Goal: Transaction & Acquisition: Purchase product/service

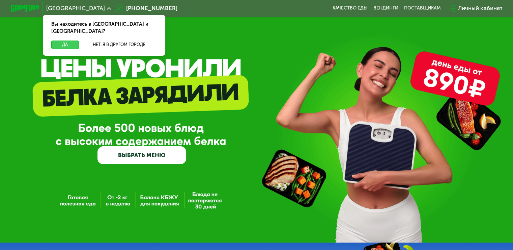
click at [65, 40] on button "Да" at bounding box center [64, 44] width 27 height 8
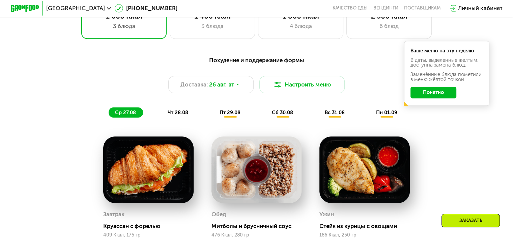
scroll to position [337, 0]
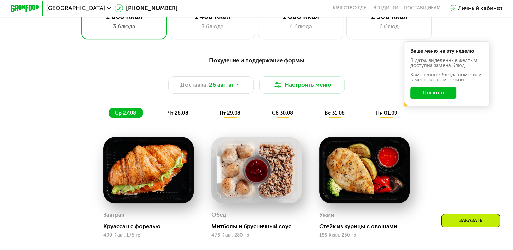
click at [172, 116] on span "чт 28.08" at bounding box center [177, 113] width 21 height 6
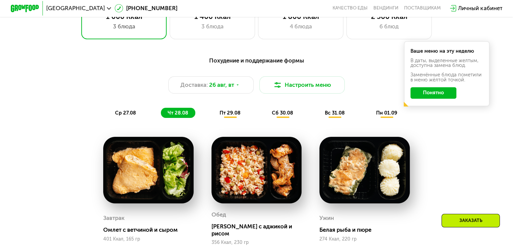
click at [266, 118] on div "пт 29.08" at bounding box center [283, 113] width 35 height 10
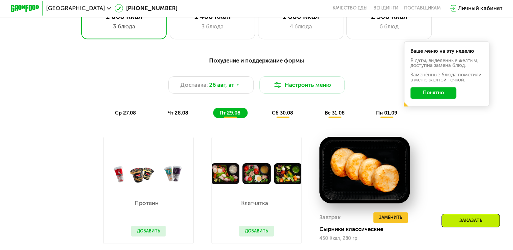
click at [279, 116] on span "сб 30.08" at bounding box center [282, 113] width 21 height 6
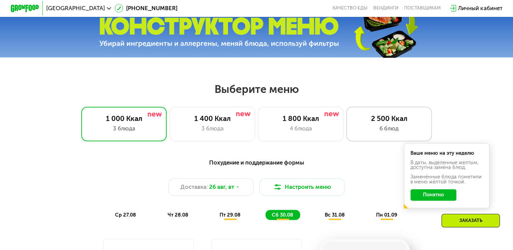
scroll to position [169, 0]
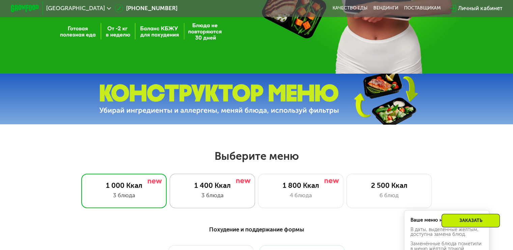
click at [258, 193] on div "1 400 Ккал 3 блюда" at bounding box center [301, 190] width 86 height 34
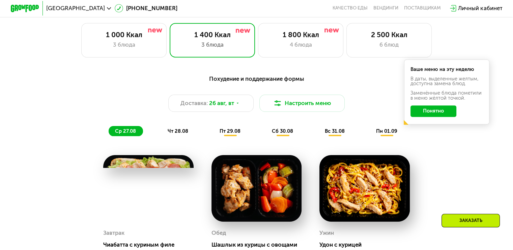
scroll to position [304, 0]
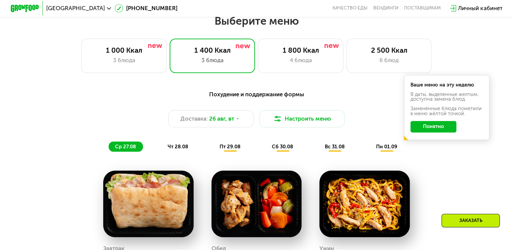
click at [438, 128] on button "Понятно" at bounding box center [434, 126] width 46 height 11
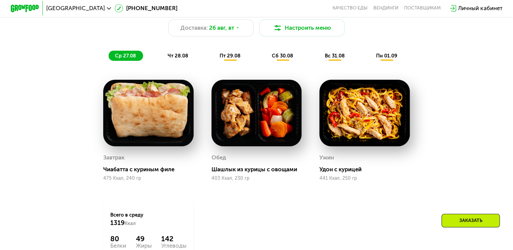
scroll to position [405, 0]
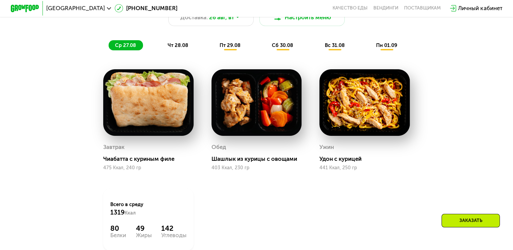
click at [175, 48] on span "чт 28.08" at bounding box center [177, 45] width 21 height 6
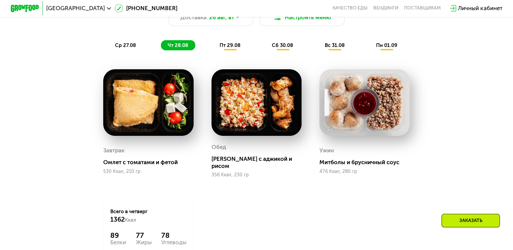
click at [266, 50] on div "пт 29.08" at bounding box center [283, 45] width 35 height 10
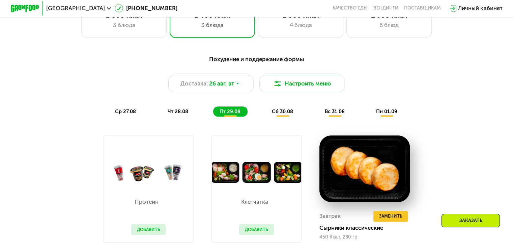
scroll to position [337, 0]
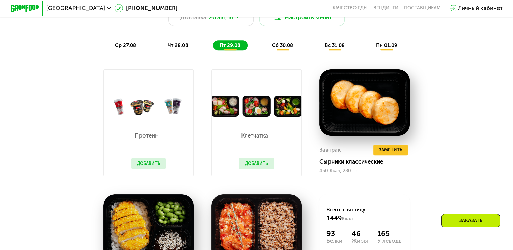
click at [463, 216] on div "Заказать" at bounding box center [471, 220] width 58 height 13
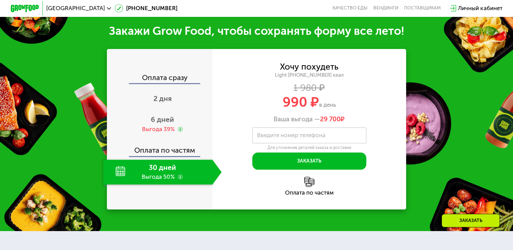
scroll to position [754, 0]
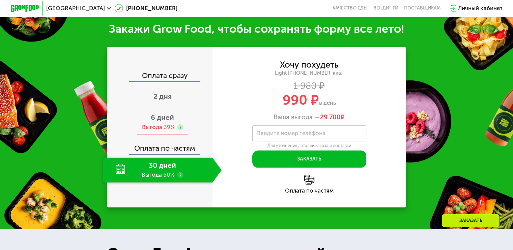
click at [167, 128] on div "Выгода 39%" at bounding box center [158, 127] width 33 height 8
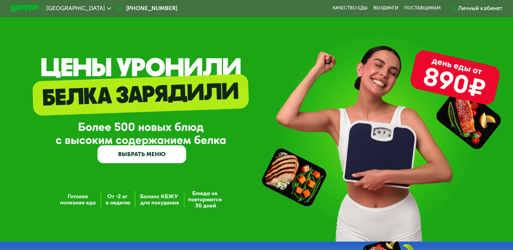
scroll to position [0, 0]
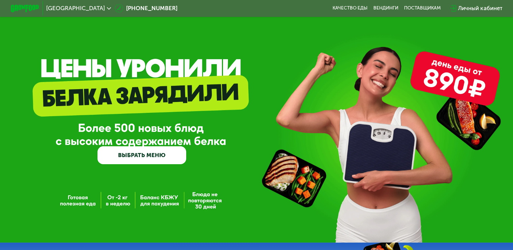
click at [147, 156] on link "ВЫБРАТЬ МЕНЮ" at bounding box center [142, 155] width 89 height 18
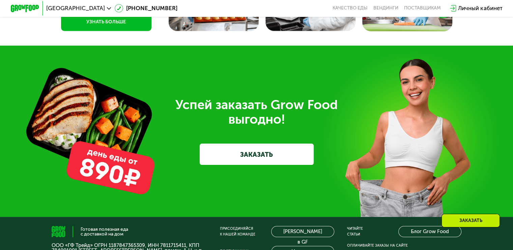
scroll to position [2059, 0]
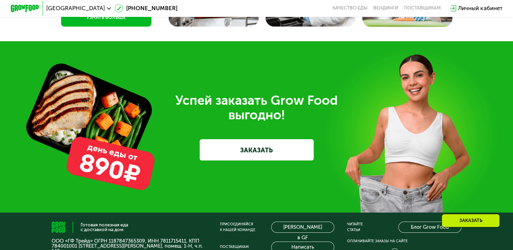
click at [231, 160] on link "ЗАКАЗАТЬ" at bounding box center [257, 149] width 114 height 21
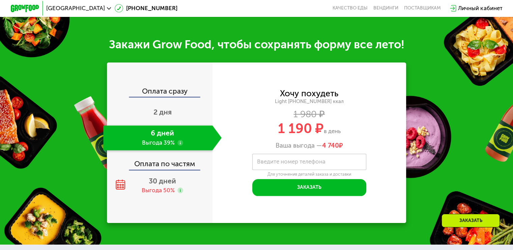
scroll to position [737, 0]
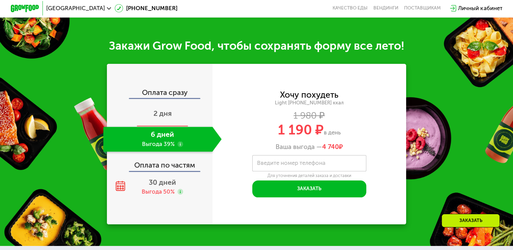
click at [167, 111] on span "2 дня" at bounding box center [163, 113] width 18 height 8
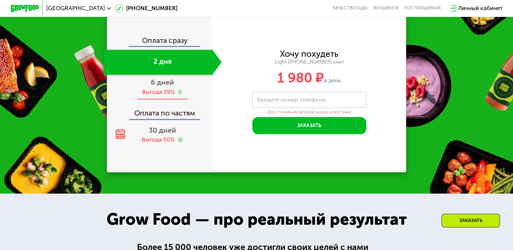
click at [162, 96] on div "Выгода 39%" at bounding box center [158, 92] width 33 height 8
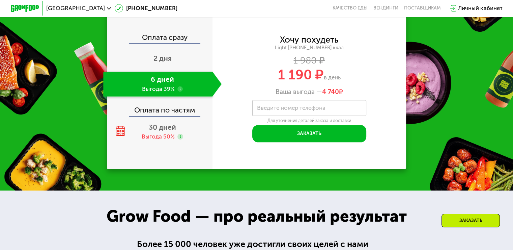
scroll to position [704, 0]
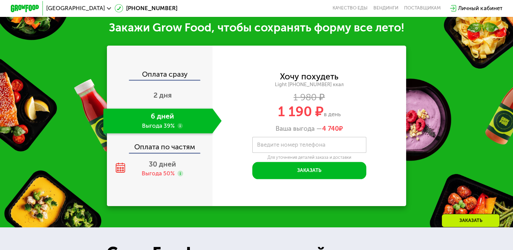
click at [465, 217] on div "Заказать" at bounding box center [471, 220] width 58 height 13
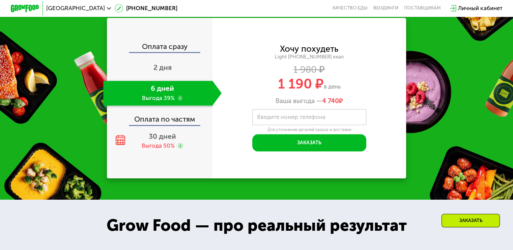
scroll to position [742, 0]
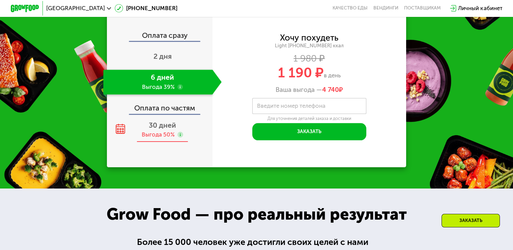
click at [120, 134] on icon at bounding box center [120, 129] width 10 height 10
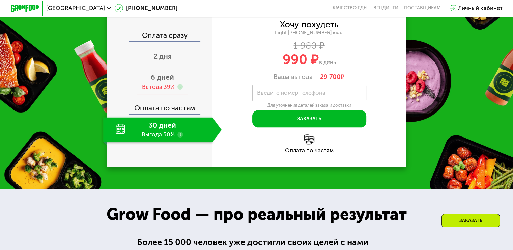
click at [151, 81] on span "6 дней" at bounding box center [162, 77] width 23 height 8
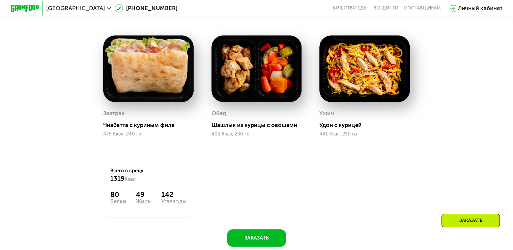
scroll to position [405, 0]
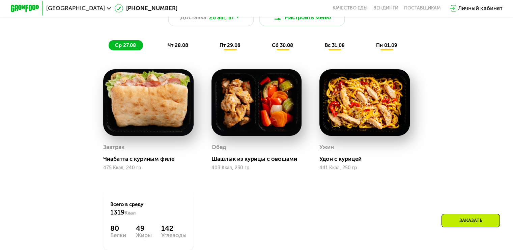
click at [176, 48] on span "чт 28.08" at bounding box center [177, 45] width 21 height 6
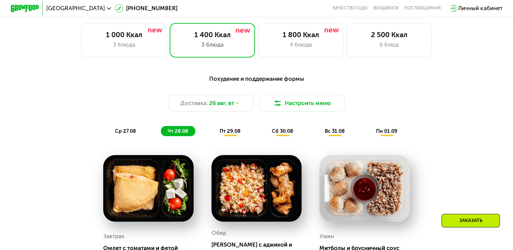
scroll to position [304, 0]
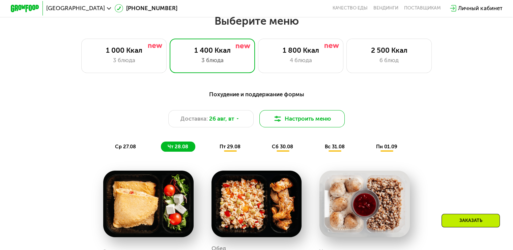
click at [297, 122] on button "Настроить меню" at bounding box center [303, 118] width 86 height 17
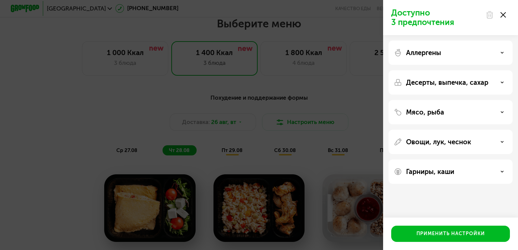
click at [358, 115] on div "Доступно 3 предпочтения Аллергены Десерты, выпечка, сахар Мясо, рыба Овощи, лук…" at bounding box center [259, 125] width 518 height 250
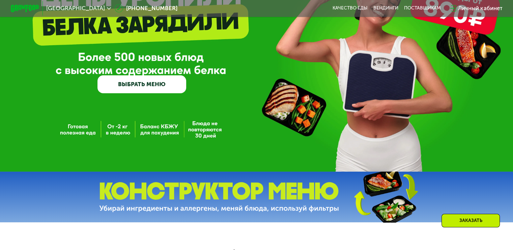
scroll to position [67, 0]
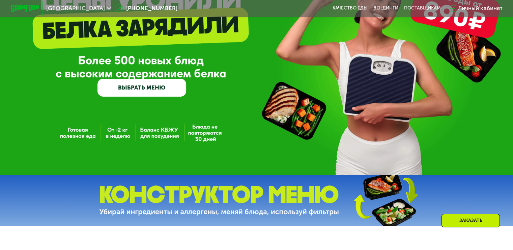
click at [133, 91] on link "ВЫБРАТЬ МЕНЮ" at bounding box center [142, 88] width 89 height 18
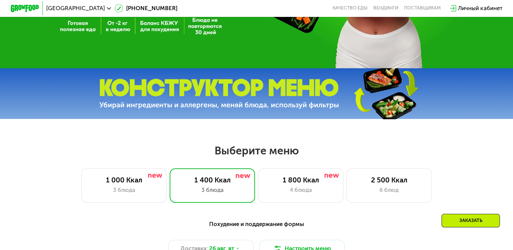
scroll to position [169, 0]
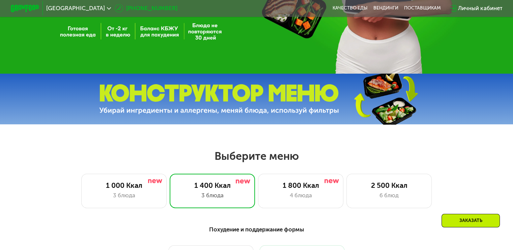
click at [115, 9] on link "[PHONE_NUMBER]" at bounding box center [146, 8] width 63 height 8
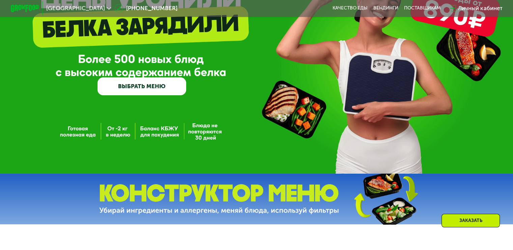
scroll to position [67, 0]
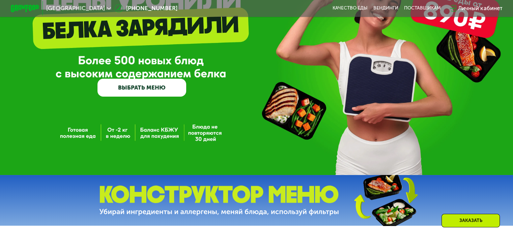
click at [476, 5] on div "Личный кабинет" at bounding box center [480, 8] width 44 height 8
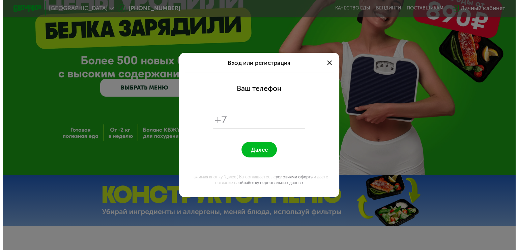
scroll to position [0, 0]
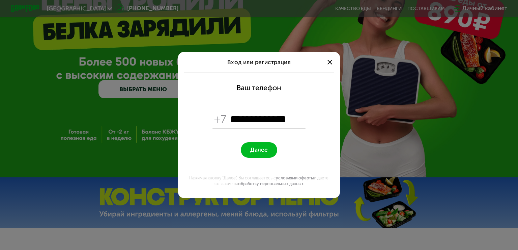
click at [238, 118] on input "**********" at bounding box center [267, 119] width 74 height 14
click at [224, 117] on span "+7" at bounding box center [220, 119] width 13 height 14
click at [287, 110] on form "**********" at bounding box center [259, 135] width 153 height 126
click at [293, 119] on input "**********" at bounding box center [267, 119] width 74 height 14
click at [259, 151] on span "Далее" at bounding box center [259, 149] width 18 height 7
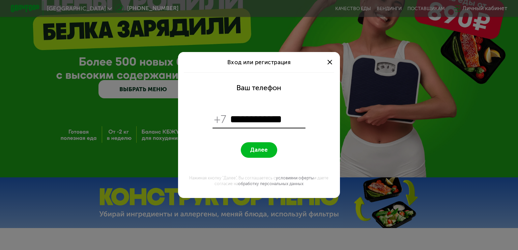
click at [244, 118] on input "**********" at bounding box center [267, 119] width 74 height 14
type input "**********"
click at [261, 150] on span "Далее" at bounding box center [259, 149] width 18 height 7
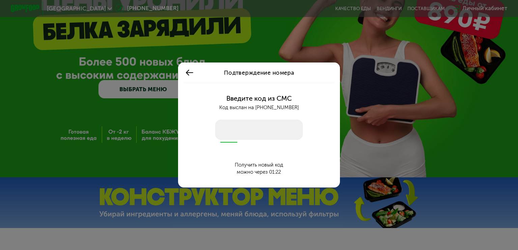
click at [234, 123] on input "number" at bounding box center [259, 129] width 88 height 20
type input "****"
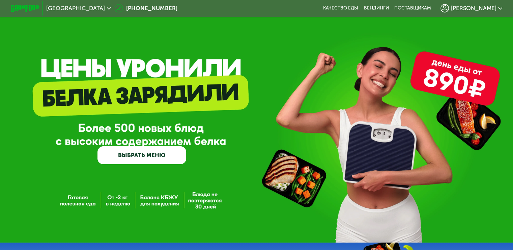
click at [495, 10] on span "[PERSON_NAME]" at bounding box center [474, 8] width 46 height 6
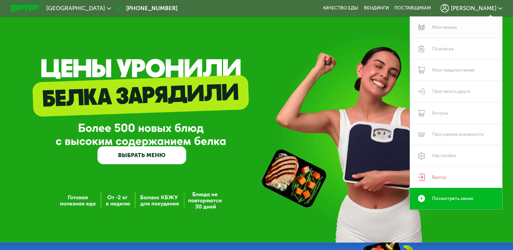
click at [445, 31] on link "Мои заказы" at bounding box center [456, 27] width 93 height 21
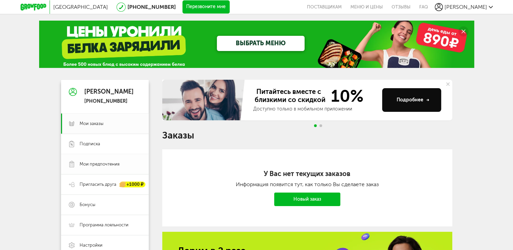
click at [82, 165] on span "Мои предпочтения" at bounding box center [100, 164] width 40 height 6
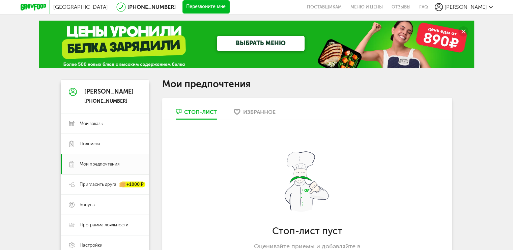
click at [84, 75] on div "Москва 8 (800) 555-21-78 Перезвоните мне поставщикам Меню и цены Отзывы FAQ Ден…" at bounding box center [256, 219] width 513 height 439
click at [84, 126] on span "Мои заказы" at bounding box center [92, 123] width 24 height 6
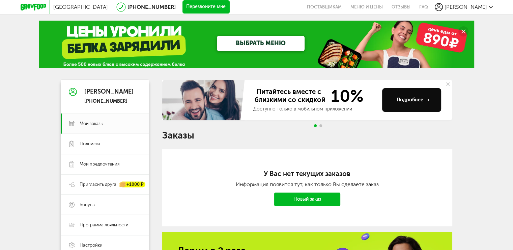
click at [256, 46] on link "ВЫБРАТЬ МЕНЮ" at bounding box center [261, 43] width 88 height 15
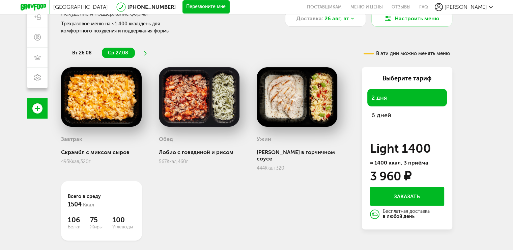
scroll to position [126, 0]
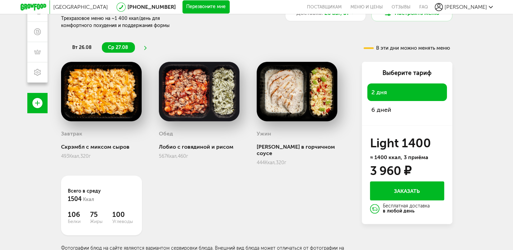
click at [389, 110] on span "6 дней" at bounding box center [382, 109] width 20 height 7
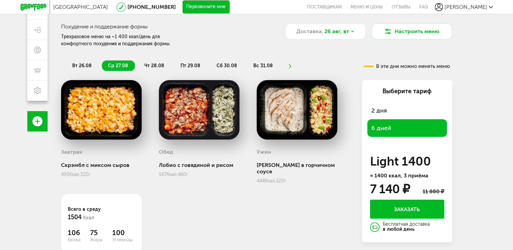
scroll to position [92, 0]
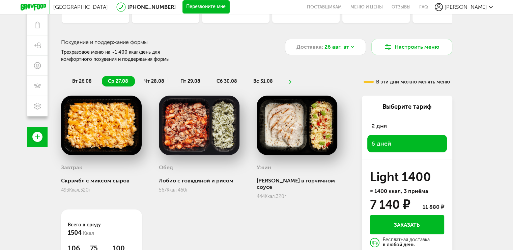
click at [81, 81] on span "вт 26.08" at bounding box center [82, 81] width 20 height 6
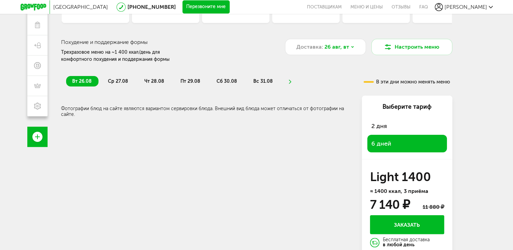
click at [115, 79] on span "ср 27.08" at bounding box center [118, 81] width 20 height 6
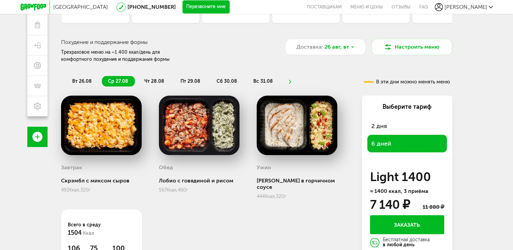
click at [151, 82] on span "чт 28.08" at bounding box center [154, 81] width 20 height 6
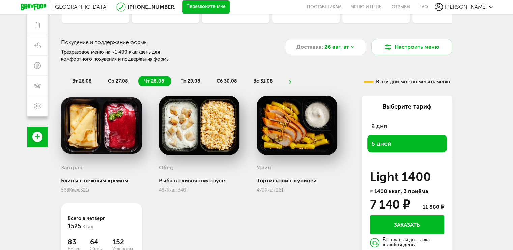
click at [189, 80] on span "пт 29.08" at bounding box center [191, 81] width 20 height 6
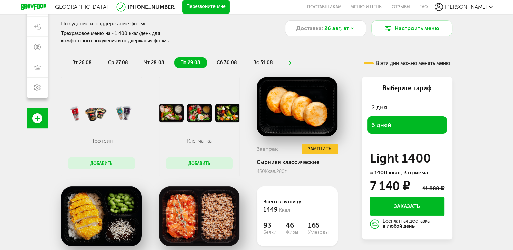
scroll to position [126, 0]
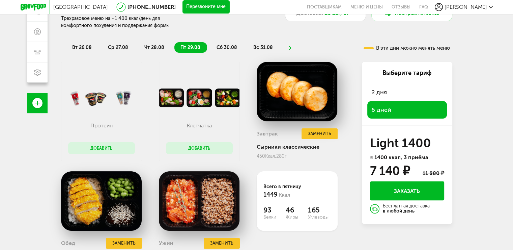
click at [219, 45] on span "сб 30.08" at bounding box center [227, 48] width 21 height 6
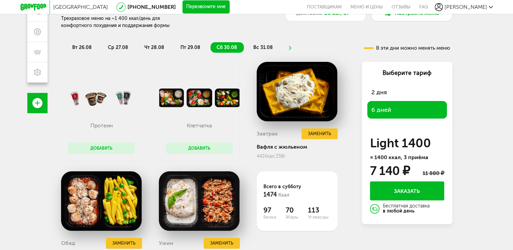
click at [262, 46] on span "вс 31.08" at bounding box center [263, 48] width 20 height 6
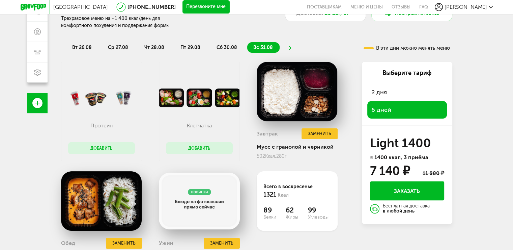
click at [289, 47] on use at bounding box center [290, 48] width 2 height 4
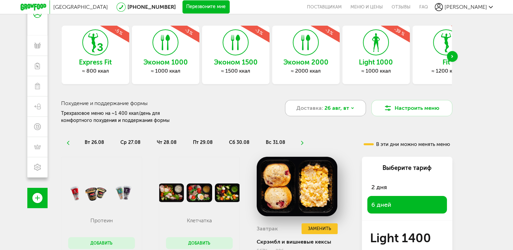
scroll to position [0, 0]
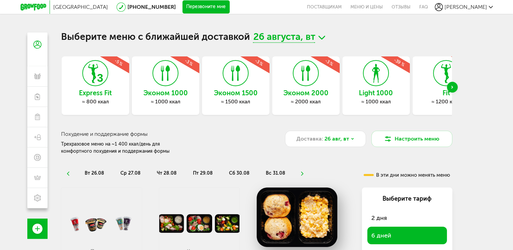
click at [455, 87] on div "Next slide" at bounding box center [452, 87] width 11 height 11
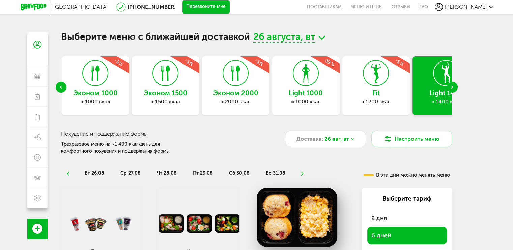
click at [455, 87] on div "Next slide" at bounding box center [452, 87] width 11 height 11
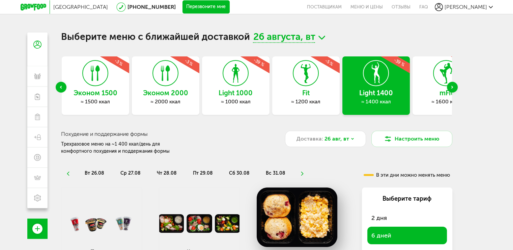
click at [455, 87] on div "Next slide" at bounding box center [452, 87] width 11 height 11
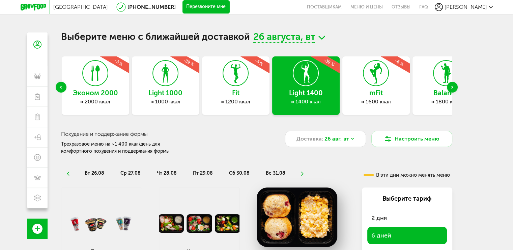
click at [455, 87] on div "Next slide" at bounding box center [452, 87] width 11 height 11
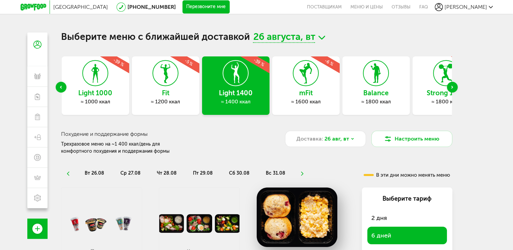
click at [455, 87] on div "Next slide" at bounding box center [452, 87] width 11 height 11
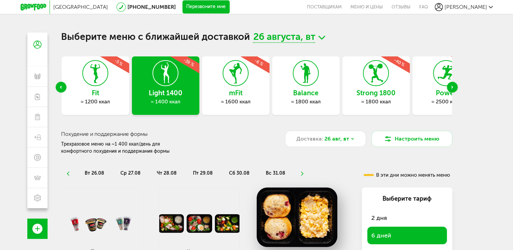
click at [455, 87] on div "Next slide" at bounding box center [452, 87] width 11 height 11
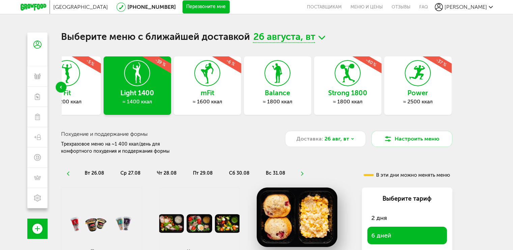
click at [59, 87] on div "Previous slide" at bounding box center [61, 87] width 11 height 11
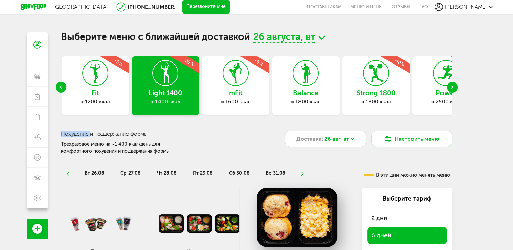
click at [59, 87] on div "Previous slide" at bounding box center [61, 87] width 11 height 11
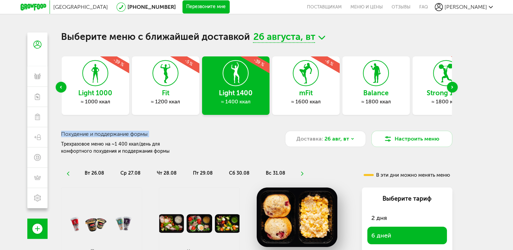
click at [59, 87] on div "Previous slide" at bounding box center [61, 87] width 11 height 11
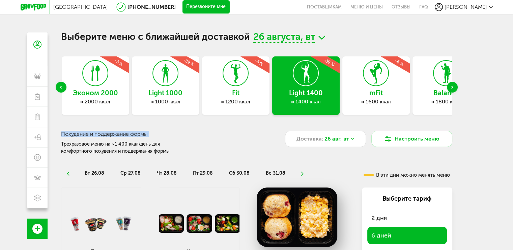
click at [59, 87] on div "Previous slide" at bounding box center [61, 87] width 11 height 11
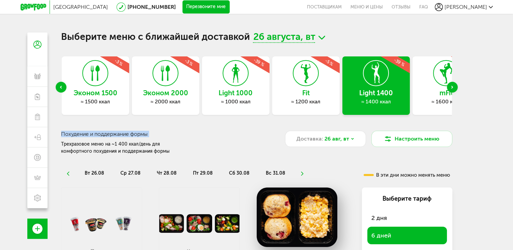
click at [59, 87] on div "Previous slide" at bounding box center [61, 87] width 11 height 11
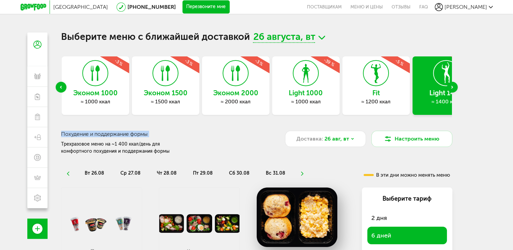
click at [59, 87] on div "Previous slide" at bounding box center [61, 87] width 11 height 11
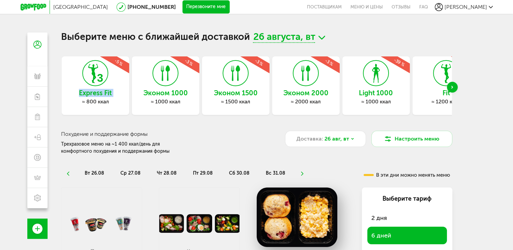
click at [59, 87] on div "Выберите меню с ближайшей доставкой 26 августа, вт Express Fit ≈ 800 ккал -5 % …" at bounding box center [256, 157] width 405 height 250
click at [387, 8] on link "Меню и цены" at bounding box center [366, 7] width 41 height 14
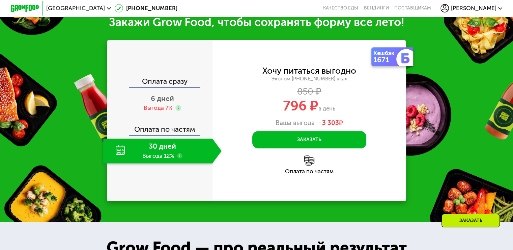
scroll to position [776, 0]
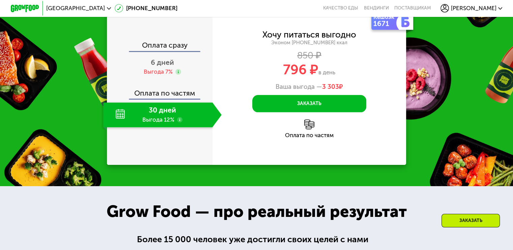
click at [162, 127] on div "30 дней Выгода 12%" at bounding box center [157, 114] width 109 height 25
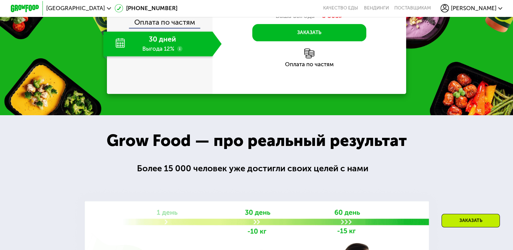
scroll to position [844, 0]
